Goal: Find contact information: Find contact information

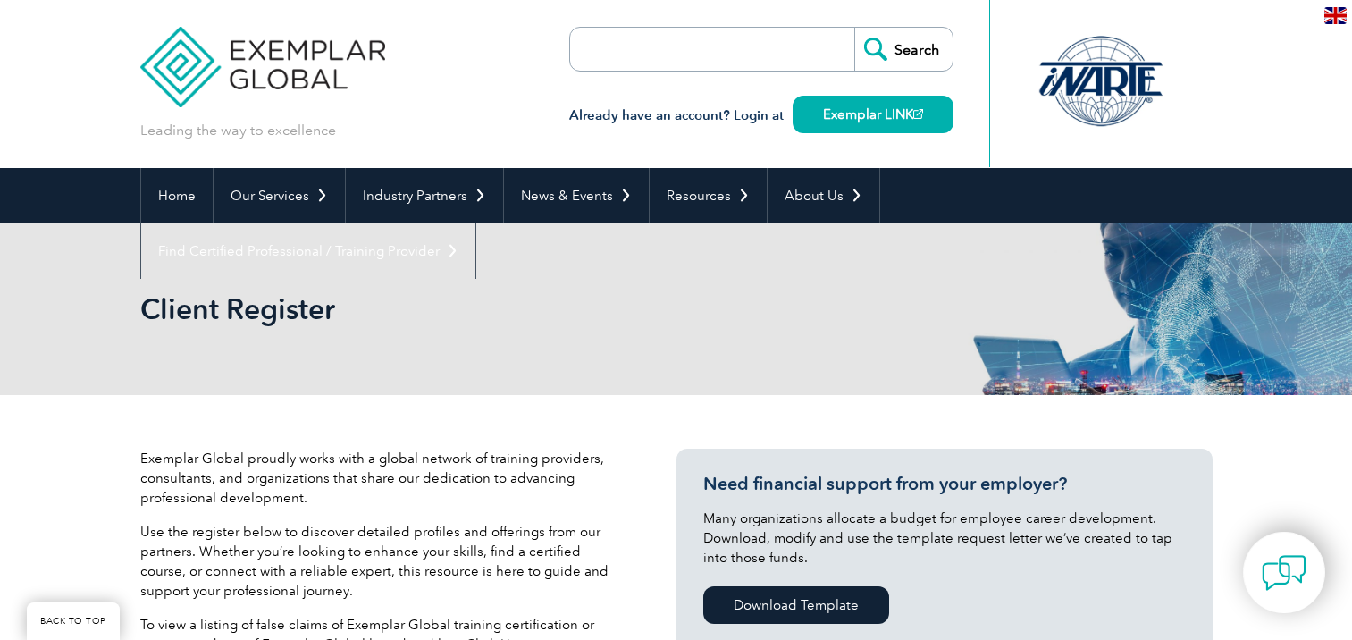
select select "[GEOGRAPHIC_DATA]"
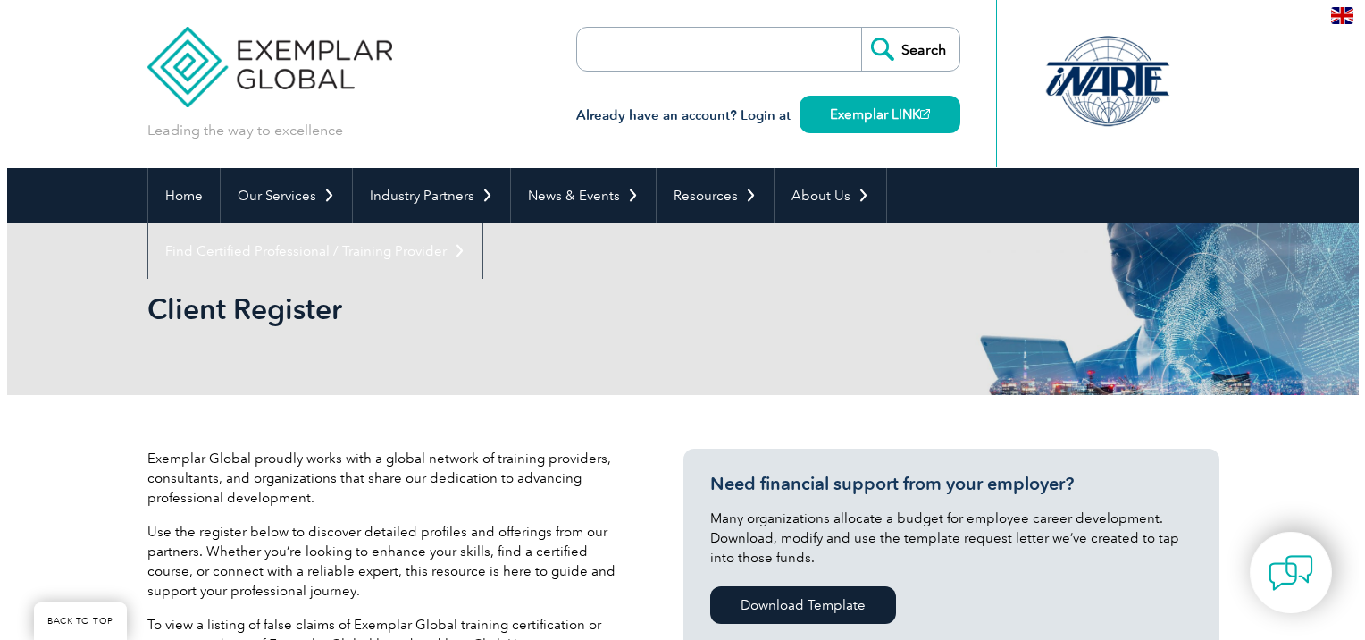
scroll to position [765, 0]
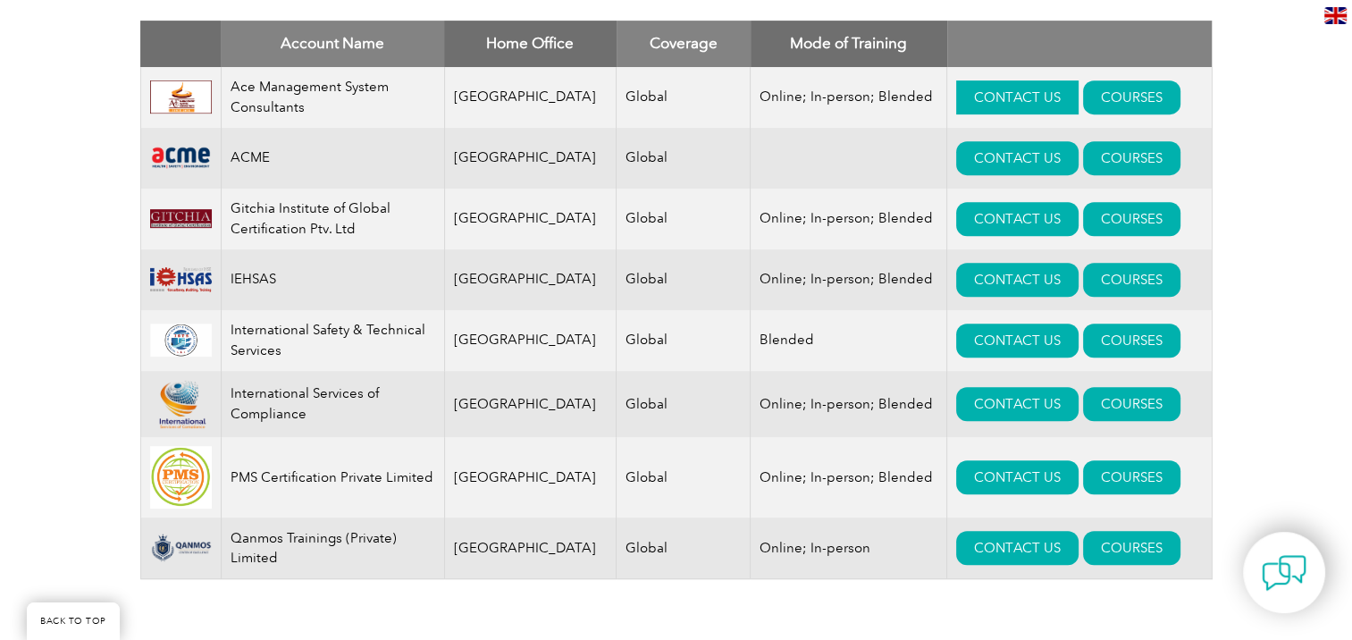
click at [985, 102] on link "CONTACT US" at bounding box center [1017, 97] width 122 height 34
click at [975, 101] on link "CONTACT US" at bounding box center [1017, 97] width 122 height 34
click at [1101, 92] on link "COURSES" at bounding box center [1131, 97] width 97 height 34
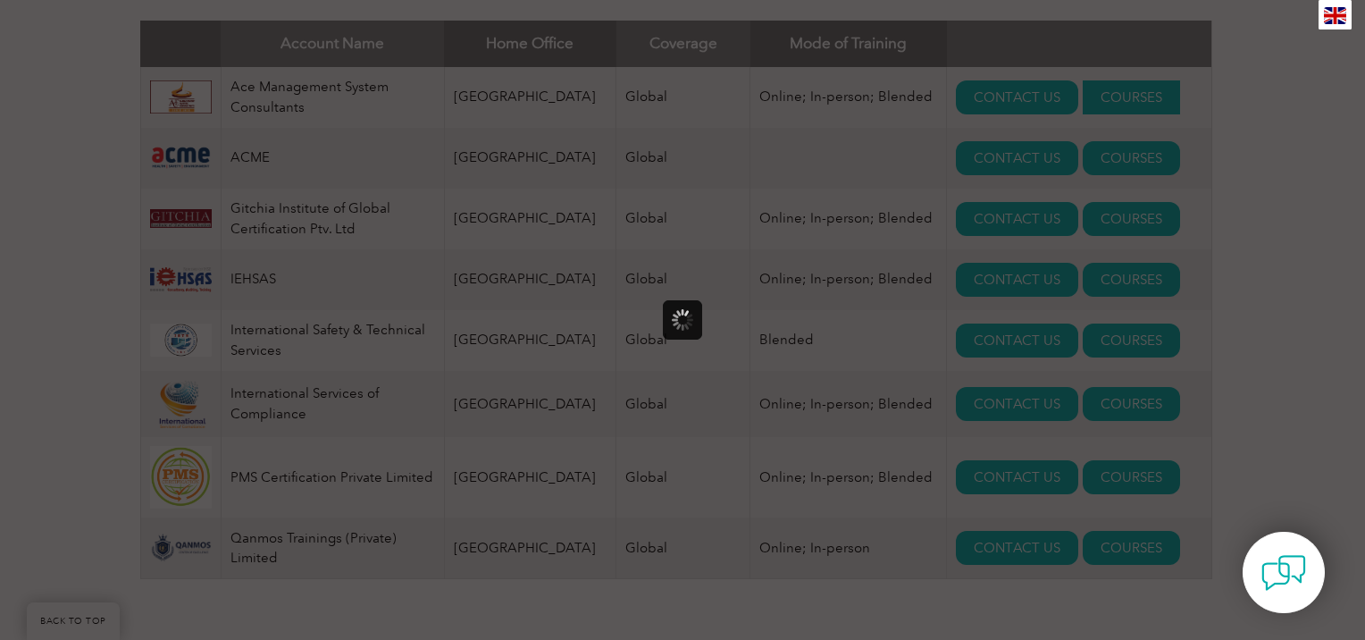
scroll to position [0, 0]
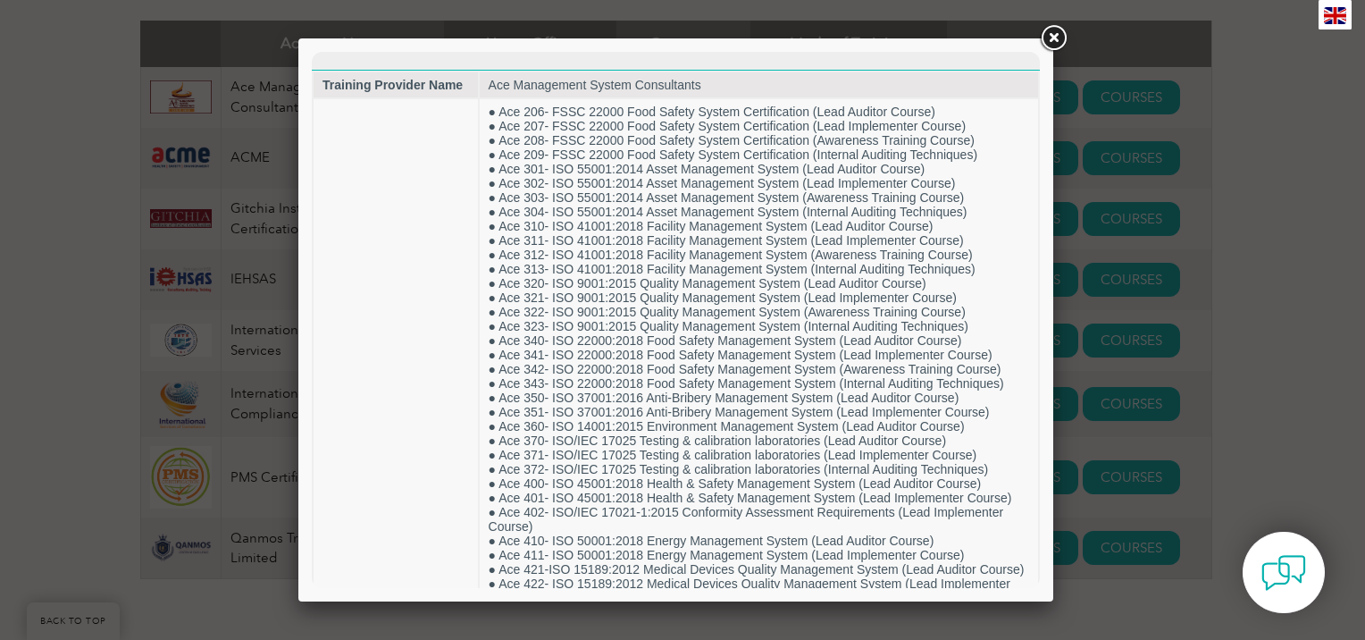
drag, startPoint x: 1040, startPoint y: 129, endPoint x: 1041, endPoint y: 323, distance: 194.8
click at [1041, 323] on div at bounding box center [675, 319] width 755 height 563
click at [1053, 38] on link at bounding box center [1053, 38] width 32 height 32
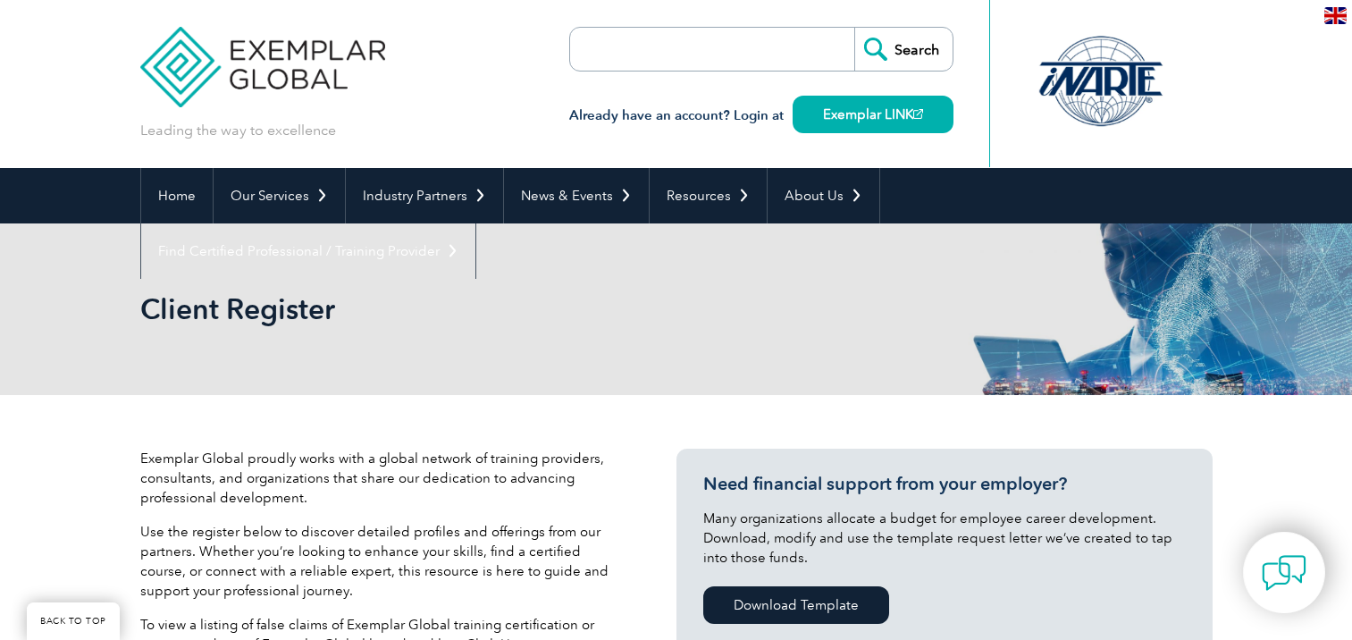
select select "[GEOGRAPHIC_DATA]"
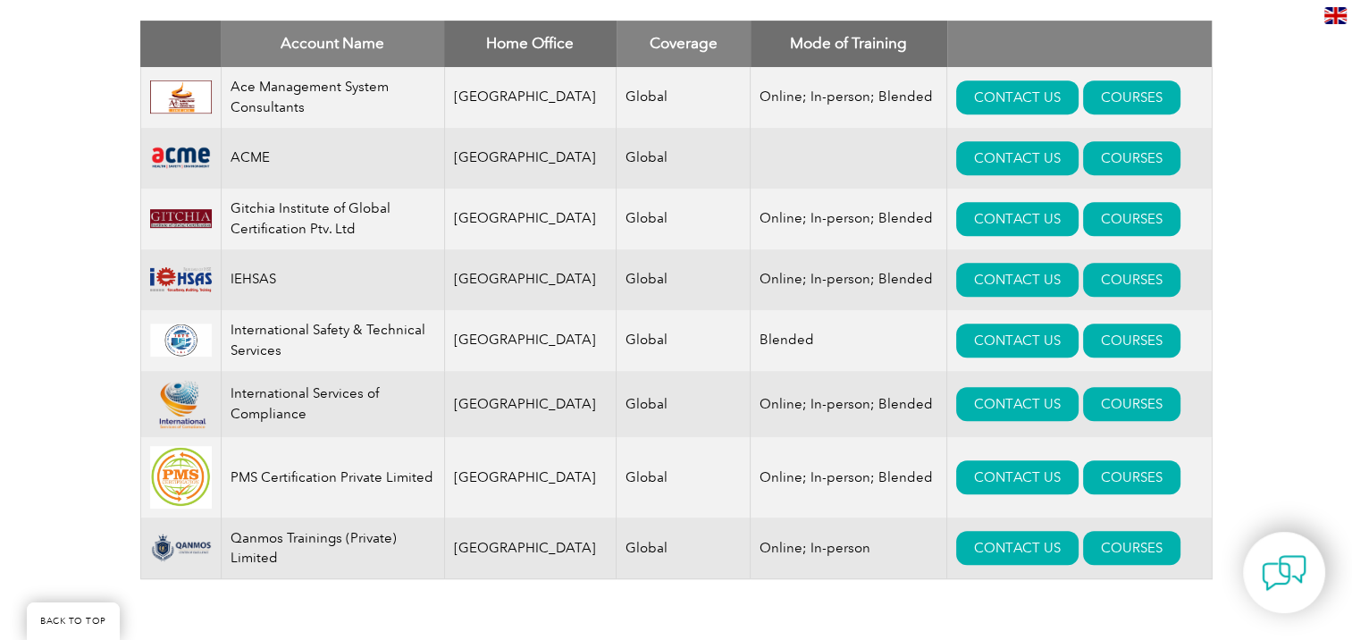
scroll to position [765, 0]
